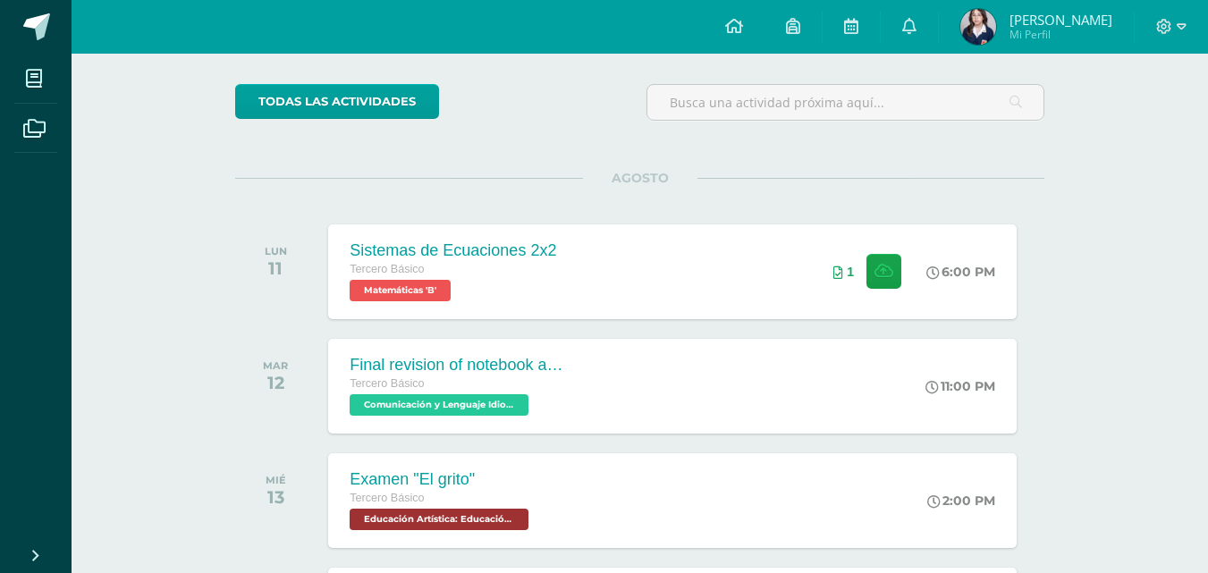
scroll to position [86, 0]
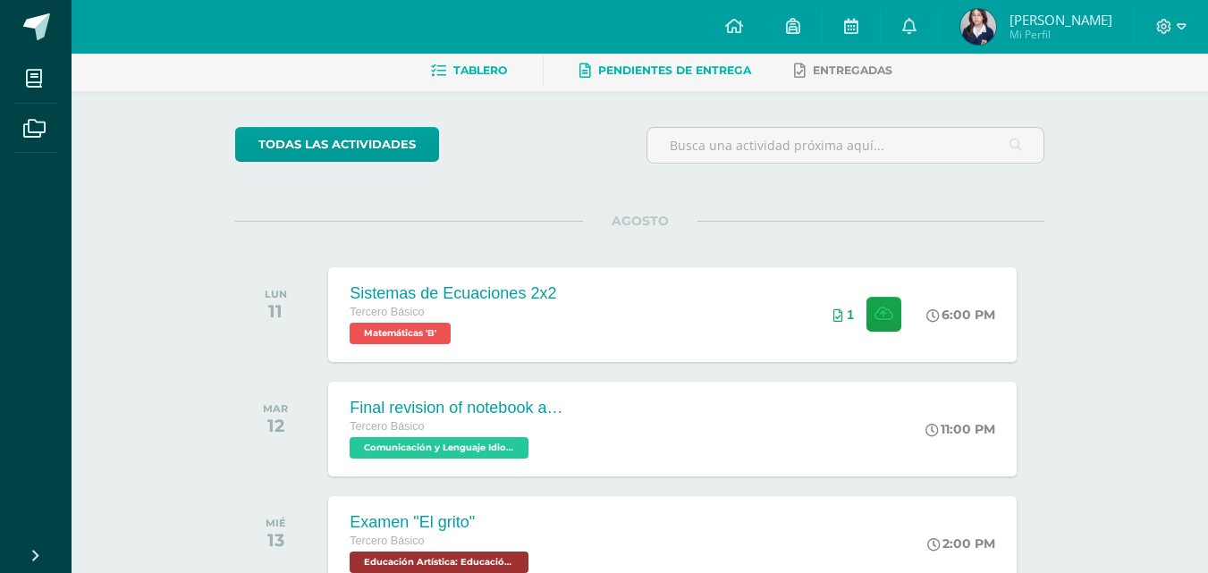
click at [623, 74] on span "Pendientes de entrega" at bounding box center [674, 70] width 153 height 13
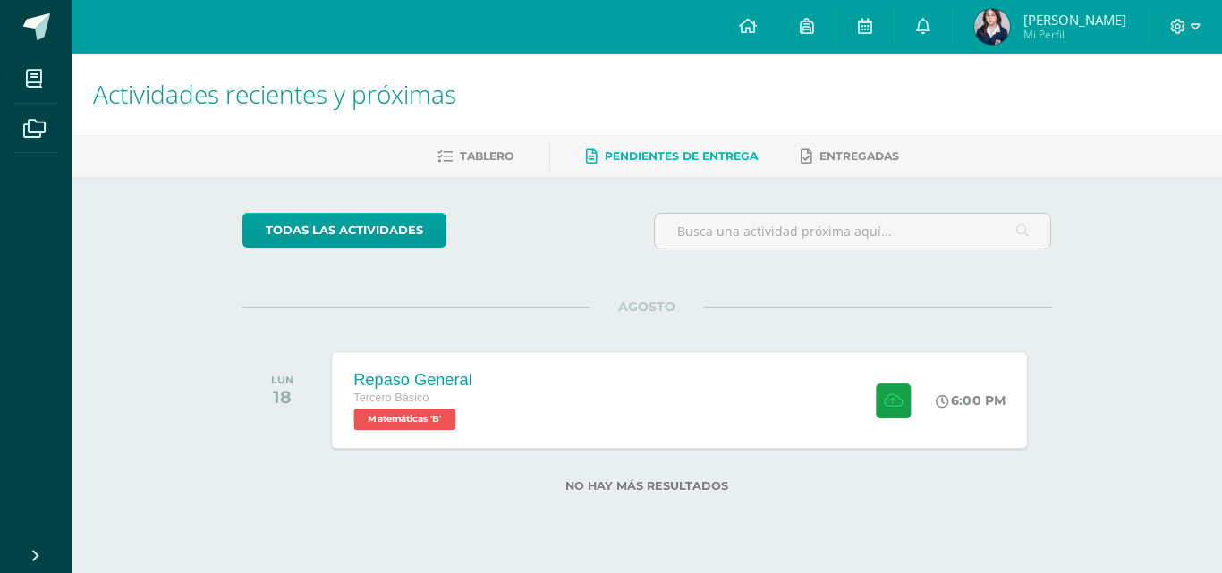
click at [616, 432] on div "Repaso General Tercero Básico Matemáticas 'B' 6:00 PM Repaso General Matemáticas" at bounding box center [679, 400] width 695 height 96
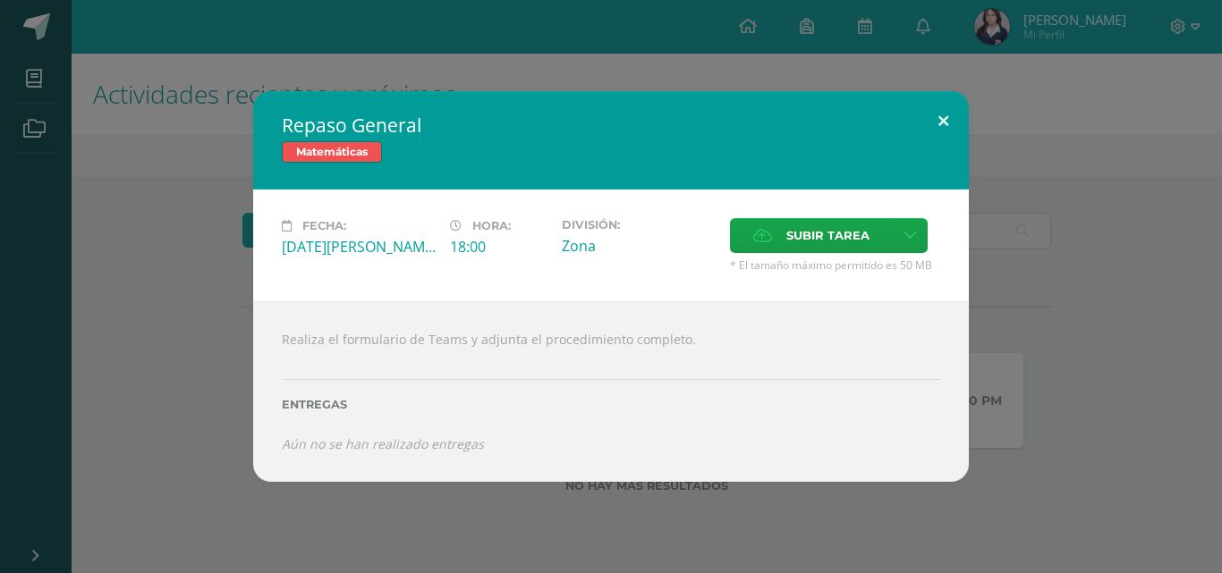
click at [962, 124] on button at bounding box center [943, 121] width 51 height 61
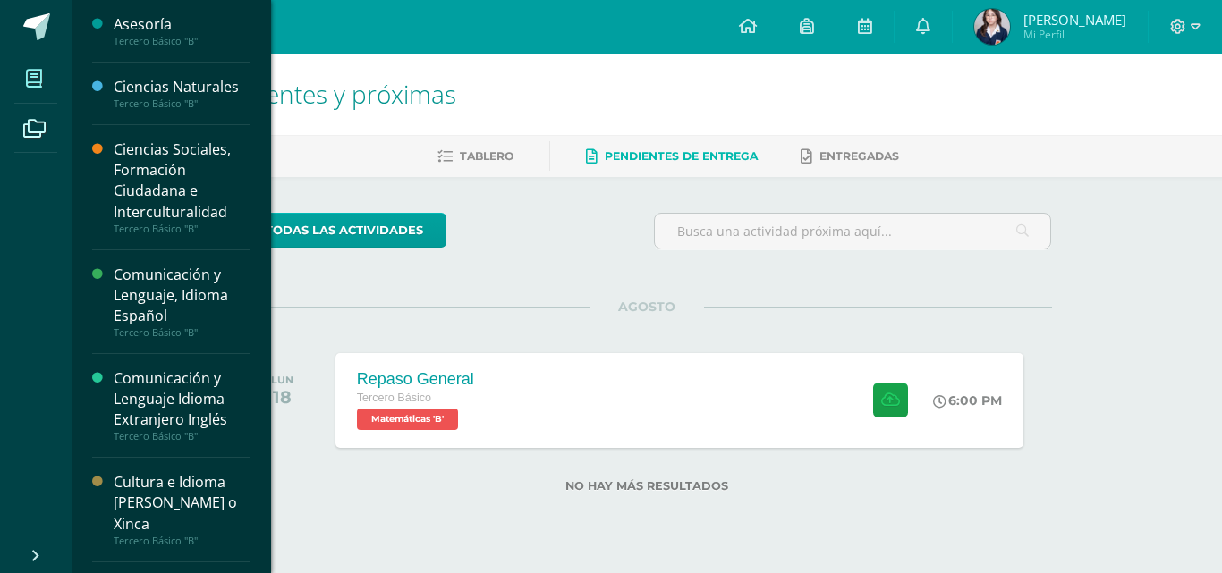
click at [26, 84] on icon at bounding box center [34, 79] width 16 height 18
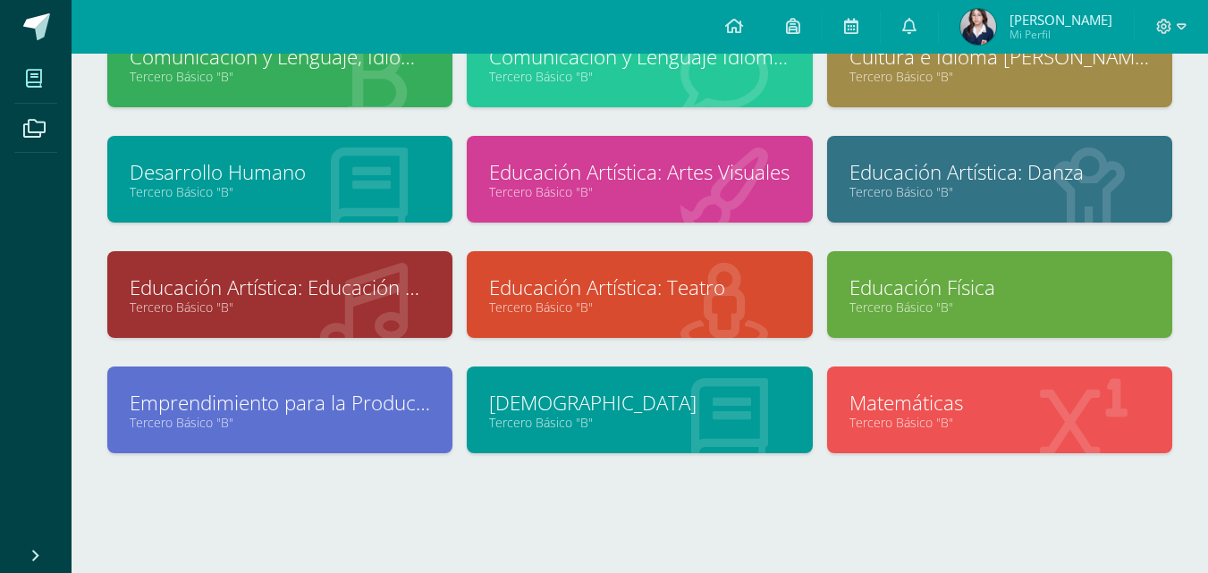
scroll to position [287, 0]
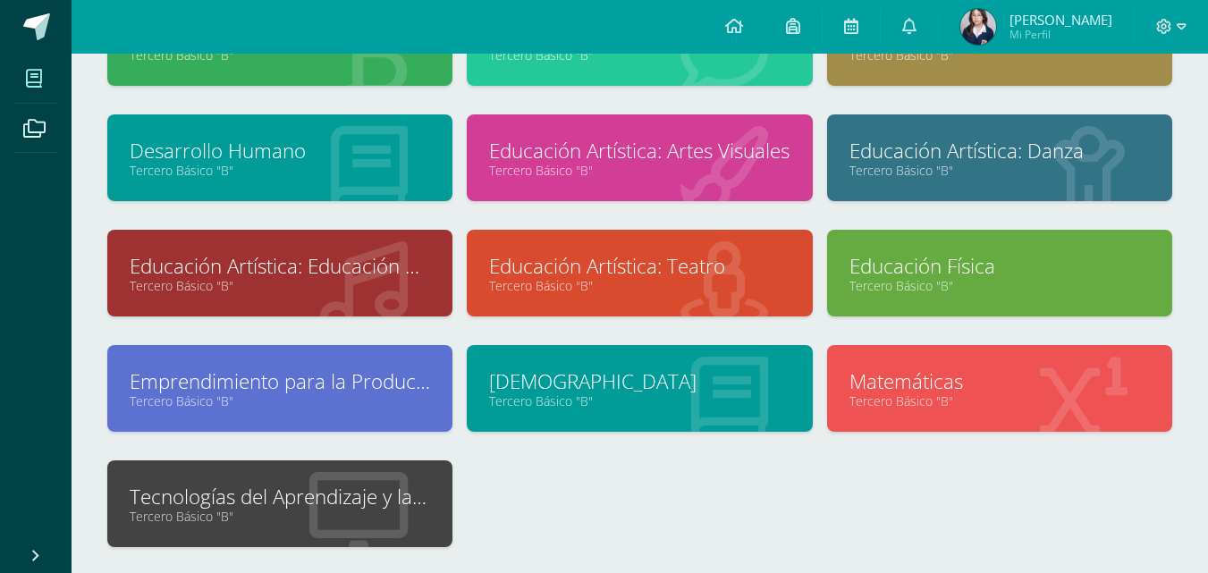
click at [422, 504] on link "Tecnologías del Aprendizaje y la Comunicación" at bounding box center [280, 497] width 301 height 28
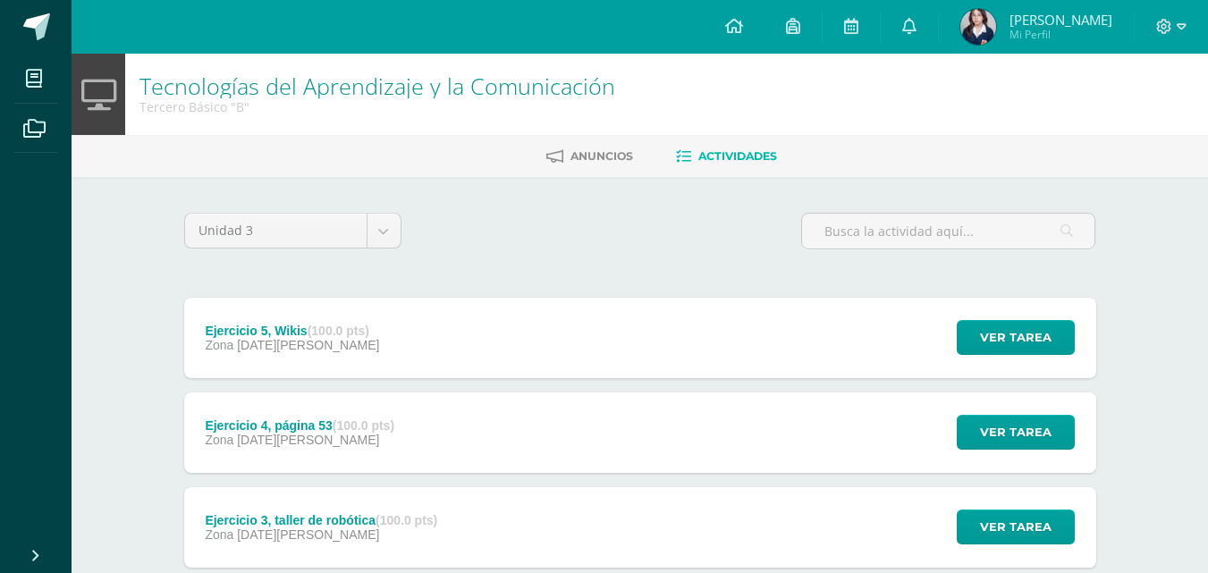
click at [437, 334] on div "Ejercicio 5, Wikis (100.0 pts) Zona 08 de Agosto Ver tarea Ejercicio 5, Wikis T…" at bounding box center [640, 338] width 912 height 81
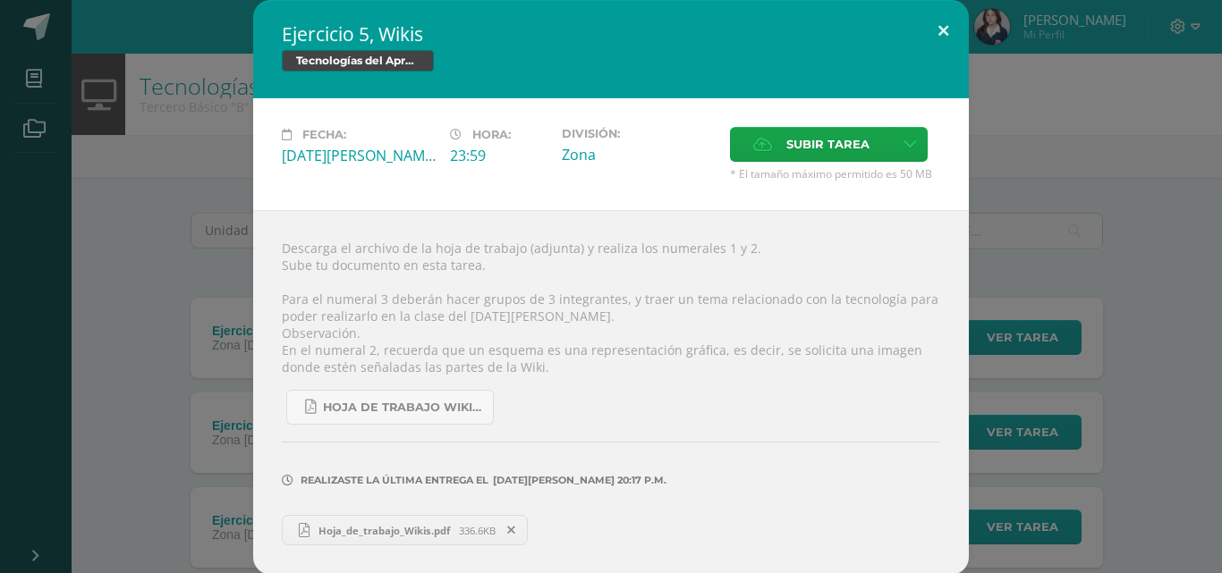
click at [926, 30] on button at bounding box center [943, 30] width 51 height 61
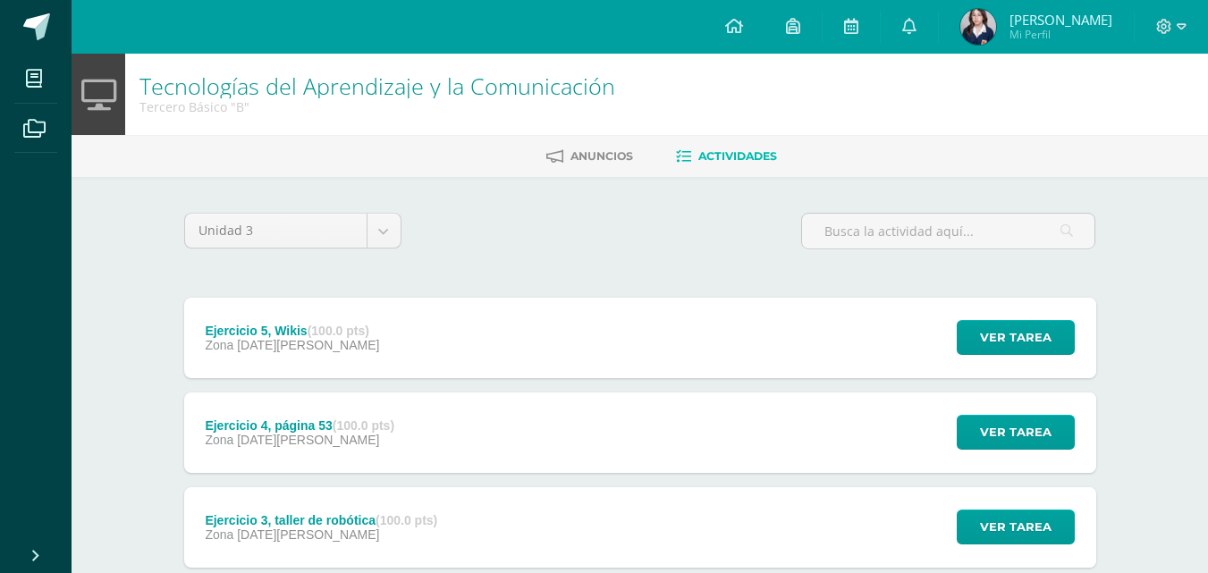
click at [598, 461] on div "Ejercicio 4, página 53 (100.0 pts) Zona 06 de Agosto Ver tarea Ejercicio 4, pág…" at bounding box center [640, 433] width 912 height 81
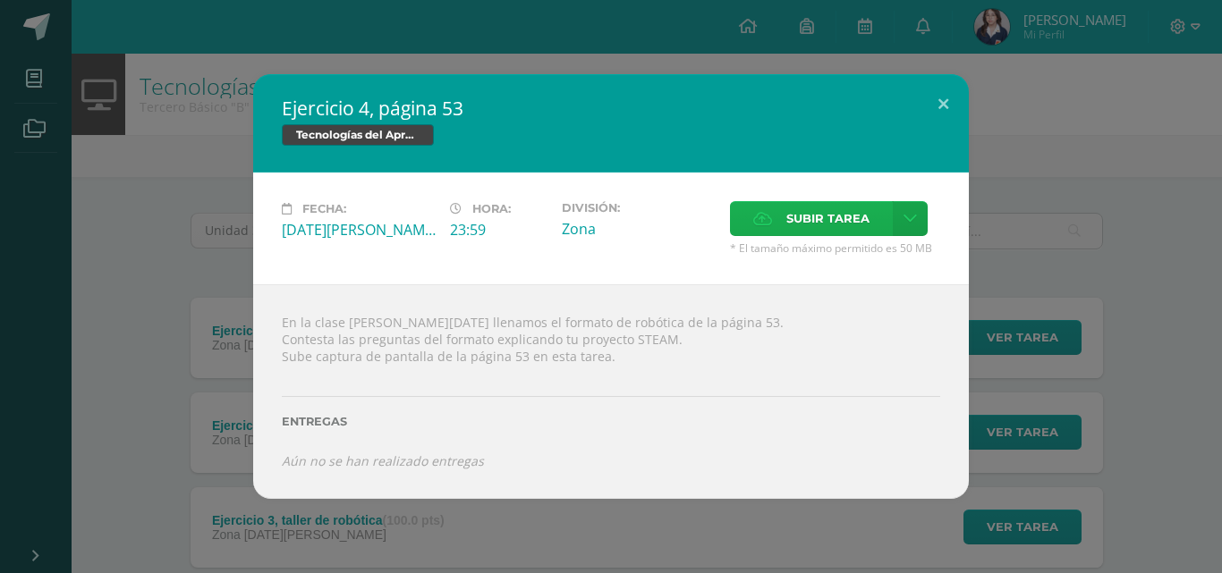
click at [841, 216] on span "Subir tarea" at bounding box center [827, 218] width 83 height 33
click at [0, 0] on input "Subir tarea" at bounding box center [0, 0] width 0 height 0
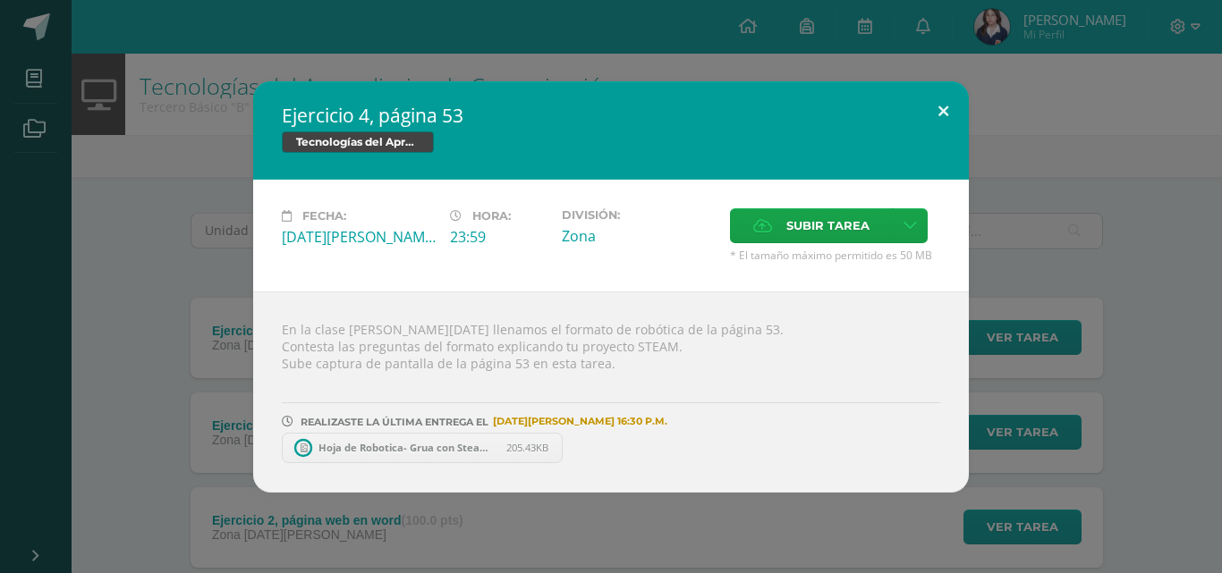
click at [946, 105] on button at bounding box center [943, 111] width 51 height 61
